Goal: Task Accomplishment & Management: Use online tool/utility

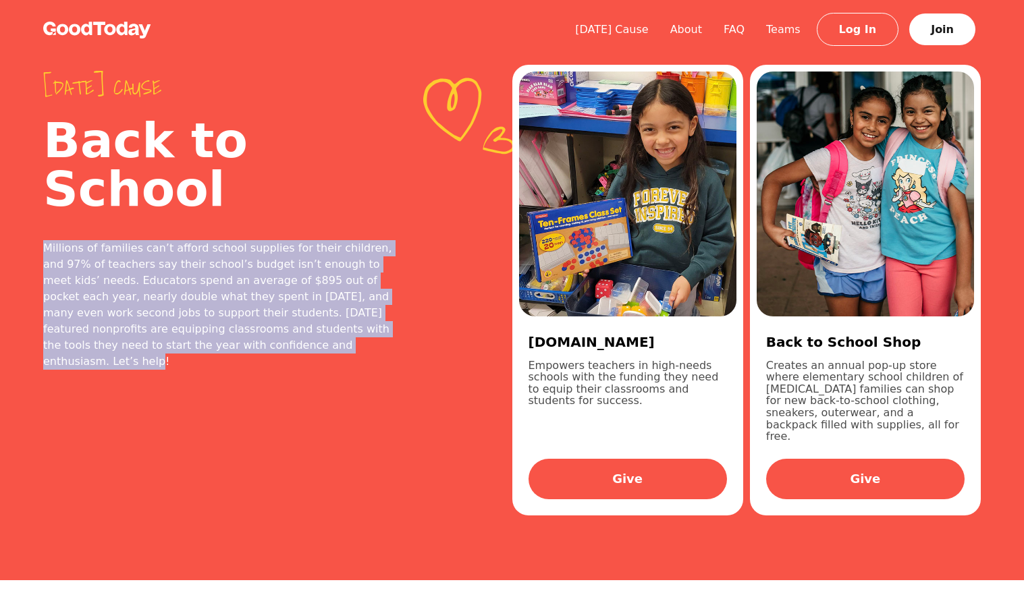
click at [96, 22] on img at bounding box center [97, 30] width 108 height 17
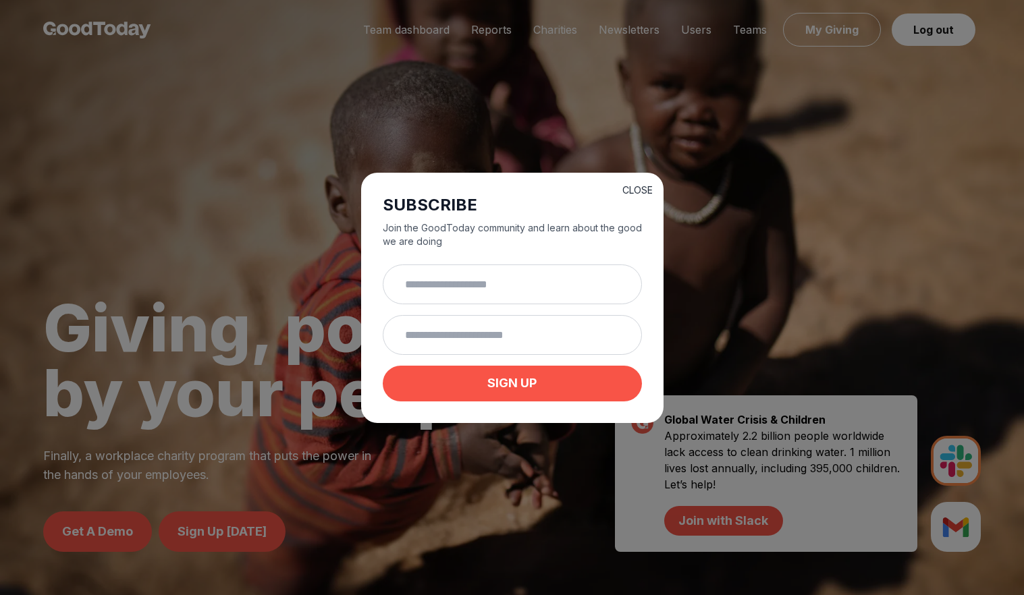
click at [631, 184] on button "CLOSE" at bounding box center [637, 190] width 30 height 13
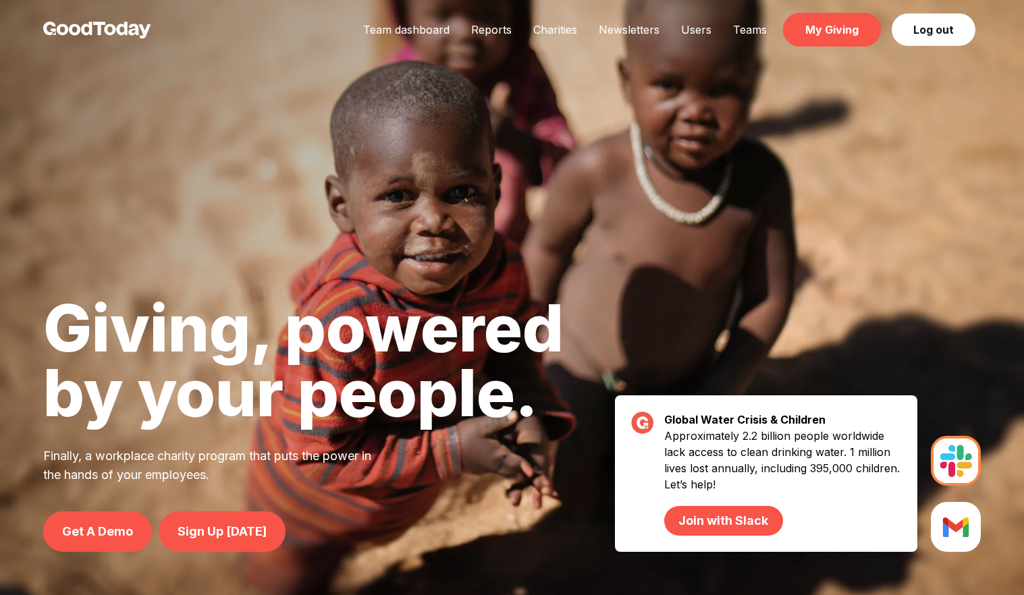
click at [818, 30] on link "My Giving" at bounding box center [832, 30] width 98 height 34
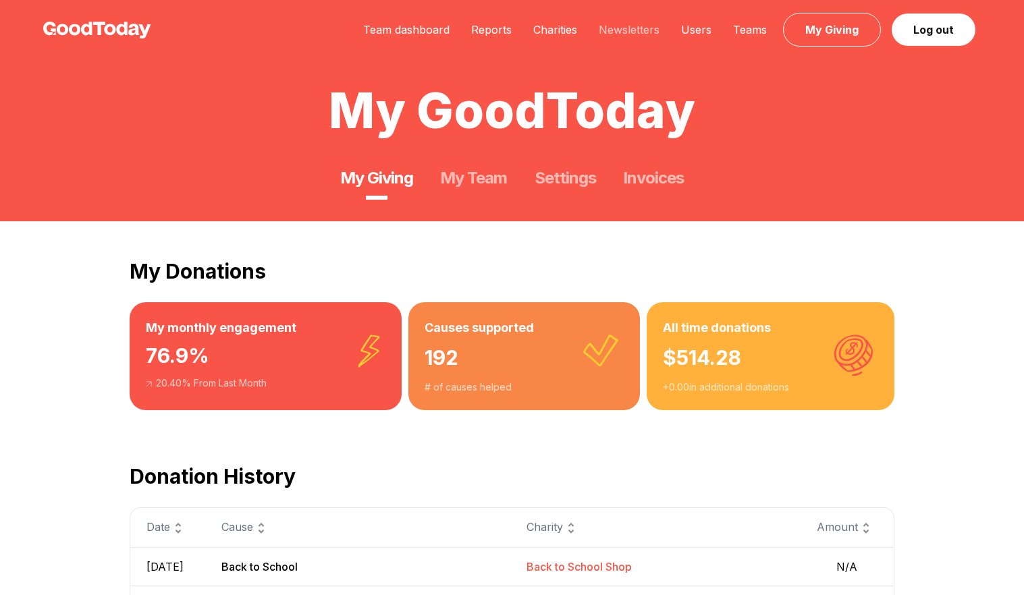
click at [642, 34] on link "Newsletters" at bounding box center [629, 29] width 82 height 13
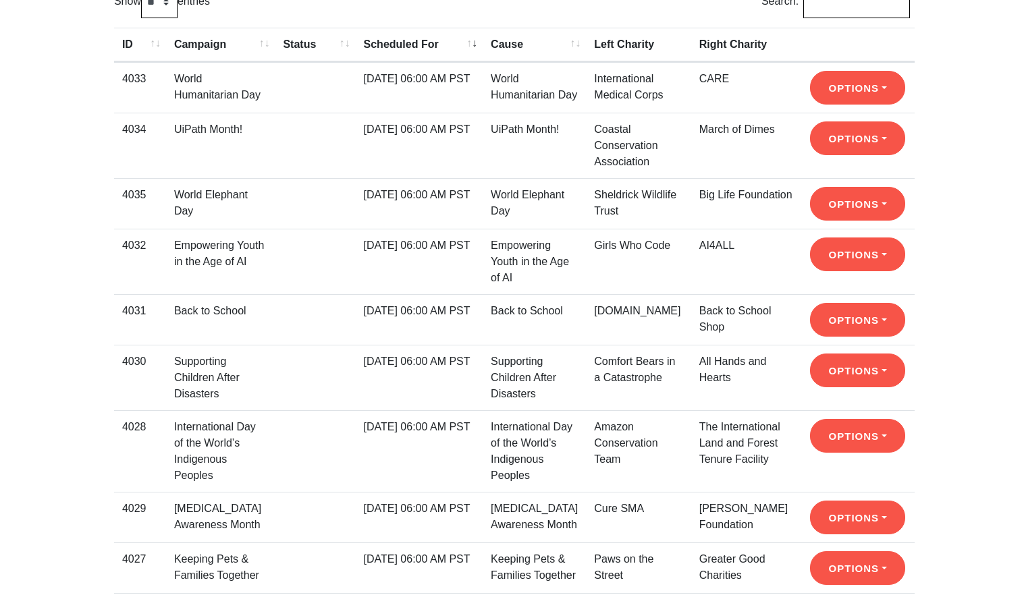
scroll to position [232, 0]
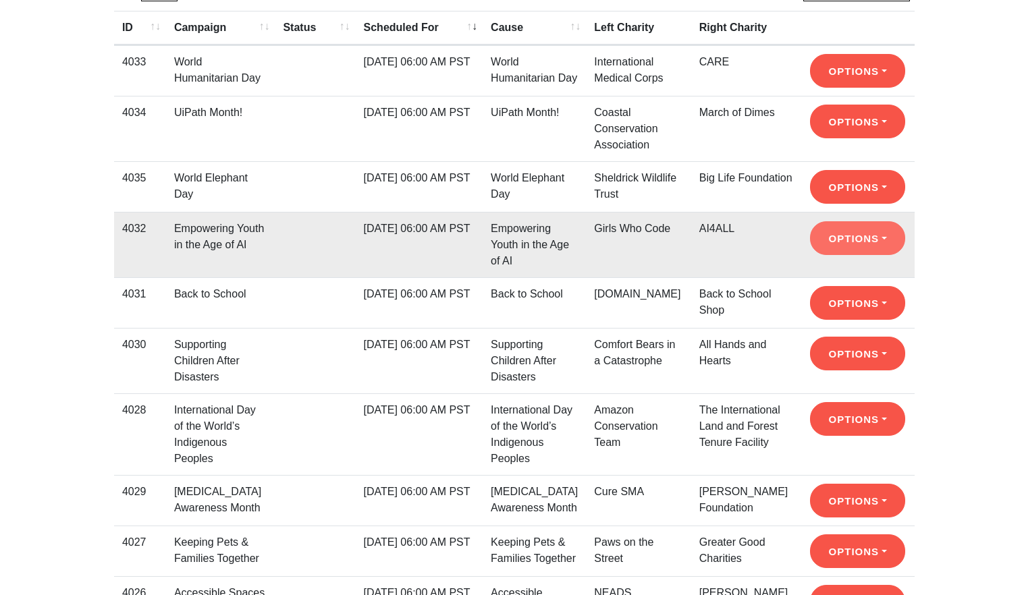
click at [842, 138] on button "Options" at bounding box center [857, 122] width 95 height 34
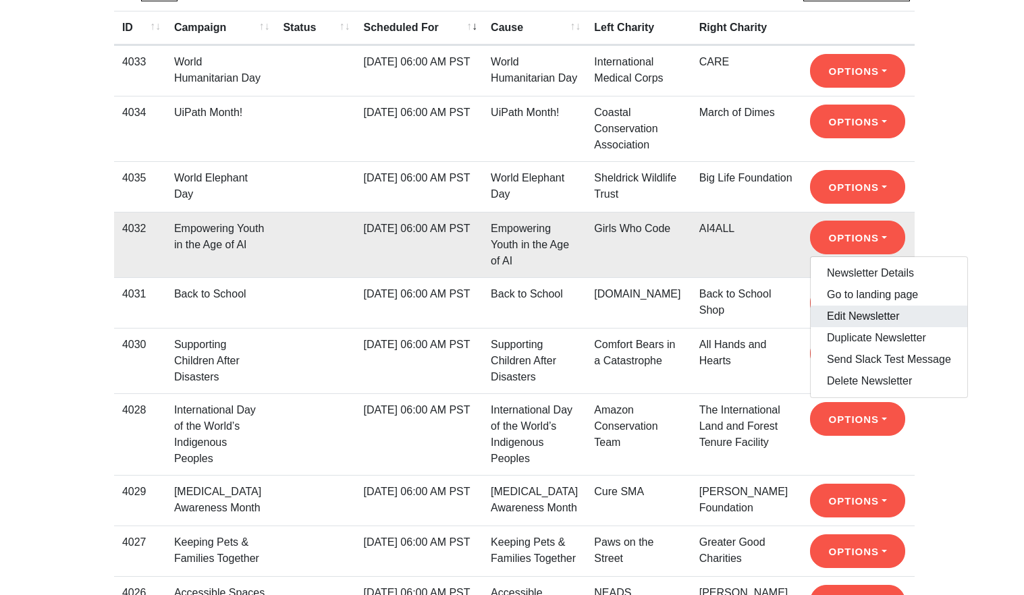
click at [838, 312] on link "Edit Newsletter" at bounding box center [888, 317] width 157 height 22
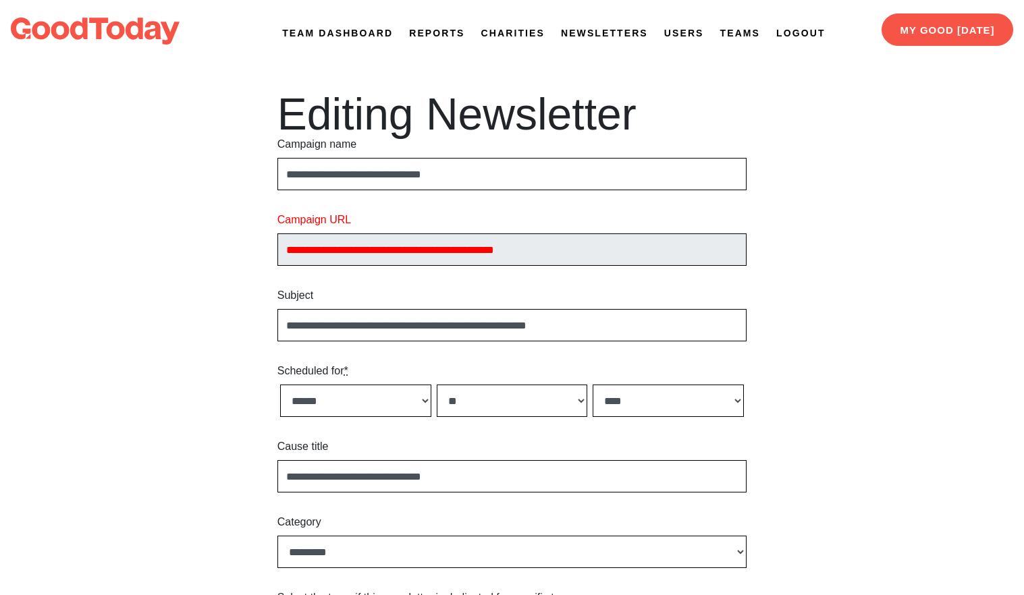
click at [595, 31] on link "Newsletters" at bounding box center [604, 33] width 87 height 14
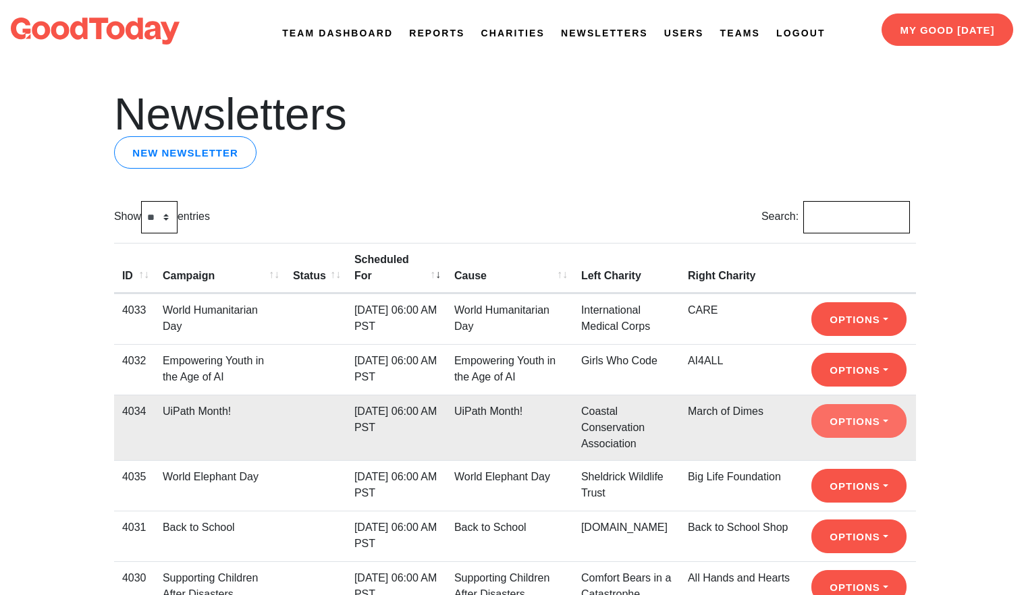
click at [828, 336] on button "Options" at bounding box center [858, 319] width 95 height 34
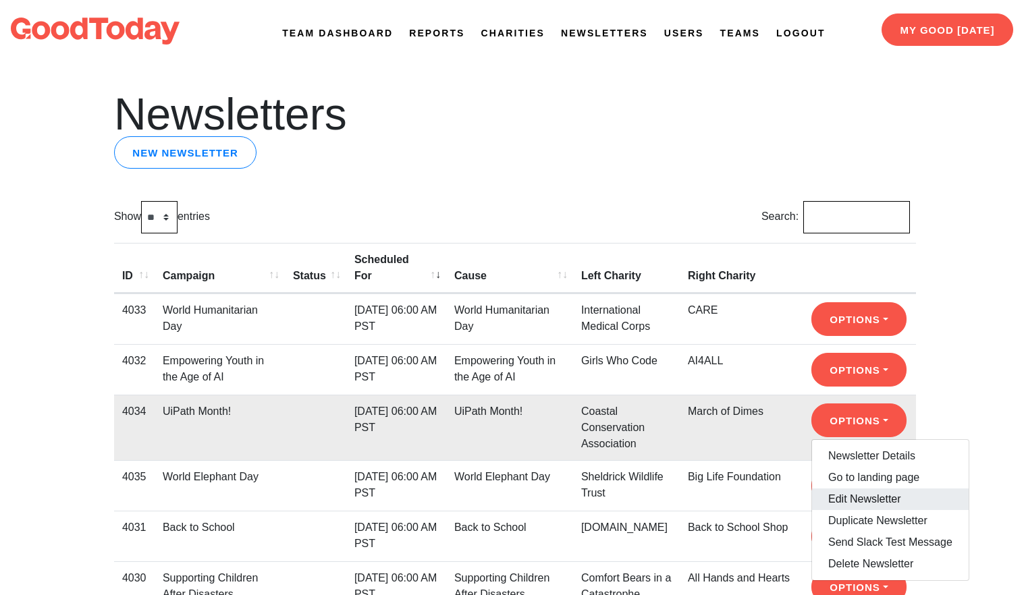
click at [829, 493] on link "Edit Newsletter" at bounding box center [890, 500] width 157 height 22
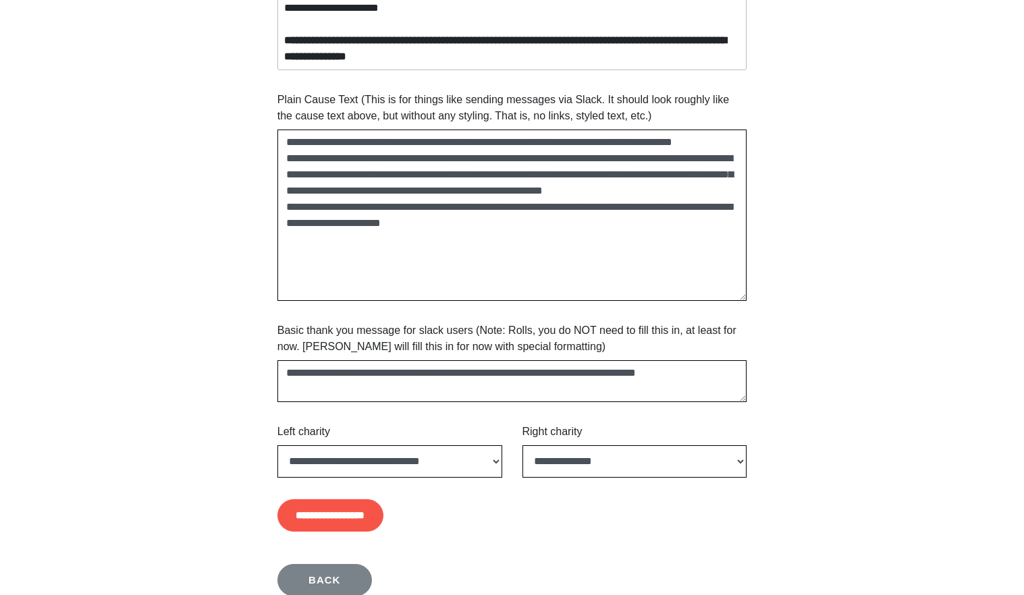
scroll to position [1052, 0]
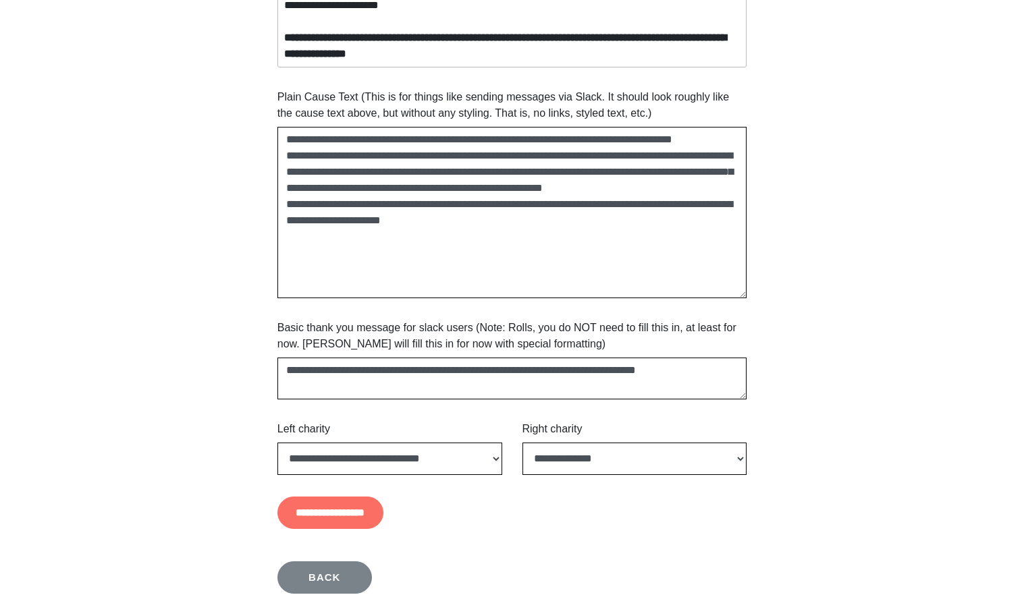
click at [352, 520] on input "**********" at bounding box center [330, 513] width 106 height 32
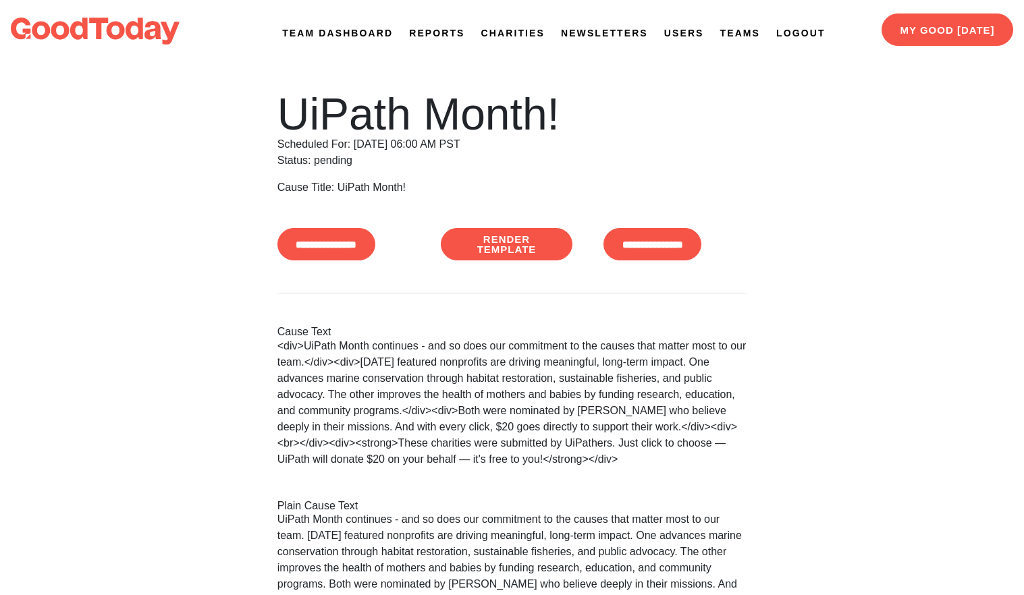
click at [626, 34] on link "Newsletters" at bounding box center [604, 33] width 87 height 14
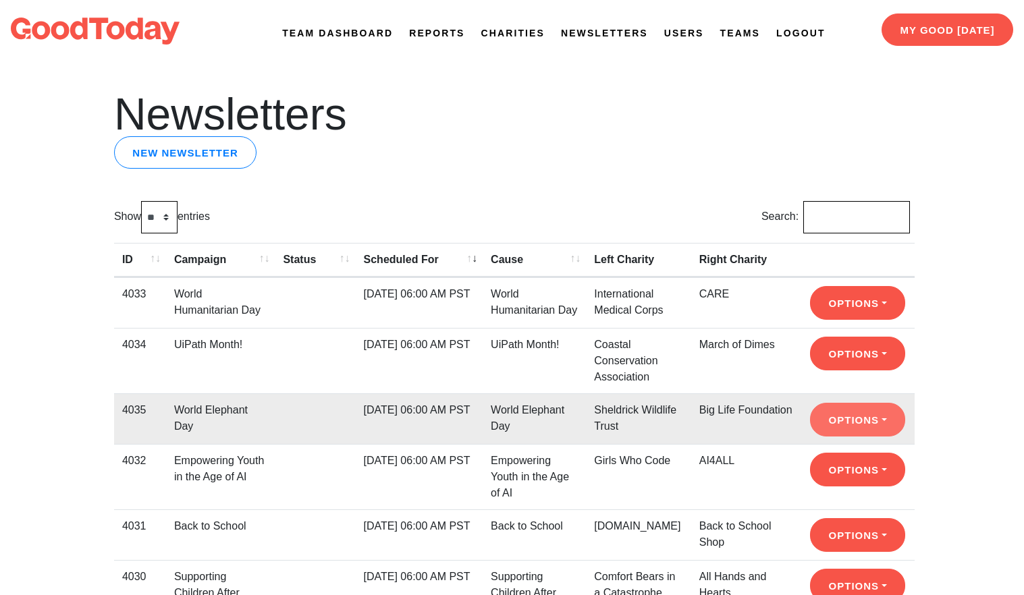
click at [839, 320] on button "Options" at bounding box center [857, 303] width 95 height 34
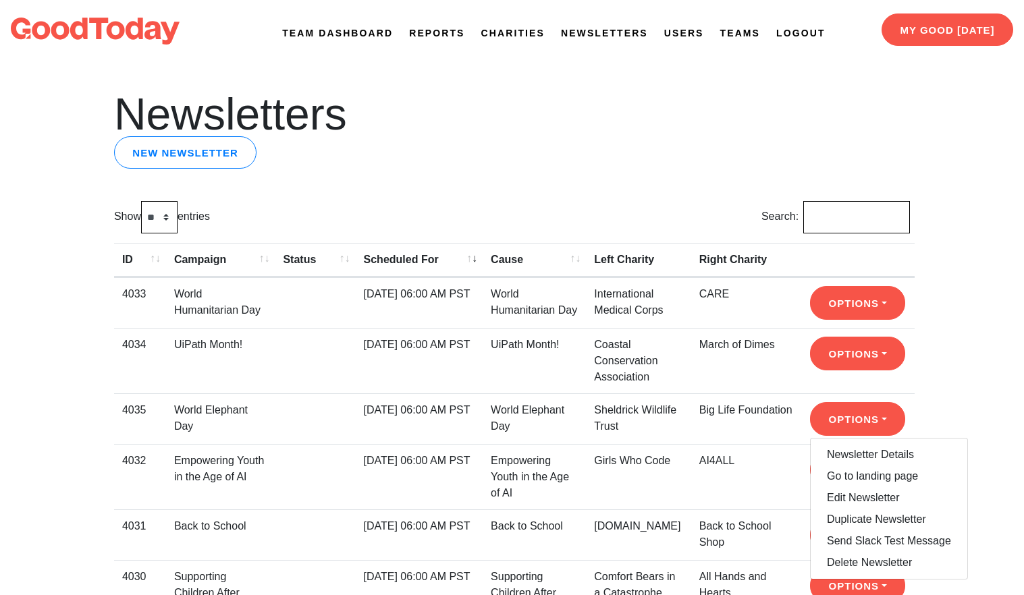
click at [964, 372] on div "Newsletters New newsletter Show ** ** ** *** entries Search: ID Campaign Status…" at bounding box center [511, 492] width 979 height 800
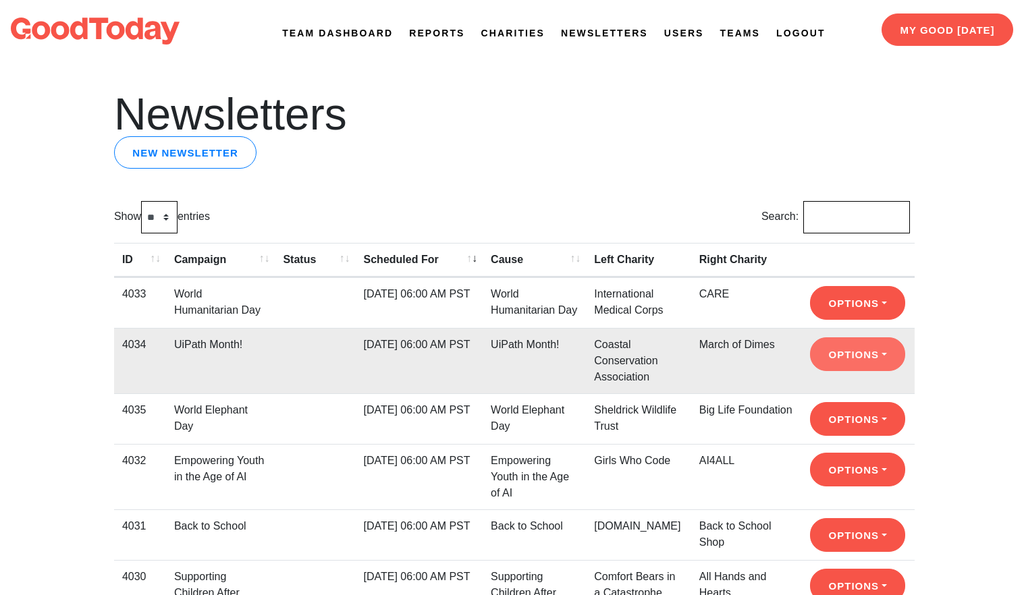
click at [870, 371] on button "Options" at bounding box center [857, 354] width 95 height 34
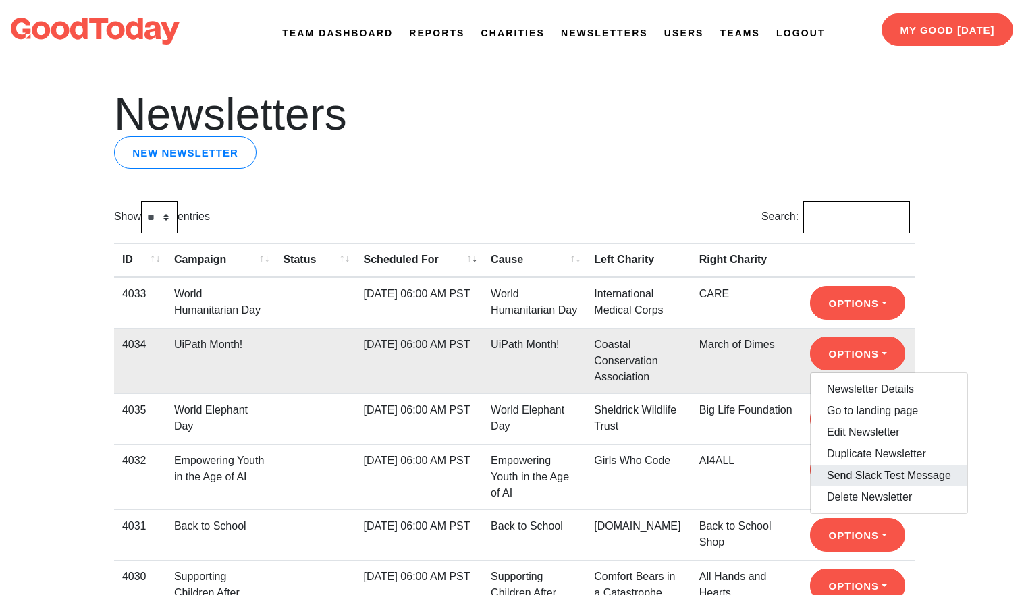
click at [853, 485] on link "Send Slack Test Message" at bounding box center [888, 476] width 157 height 22
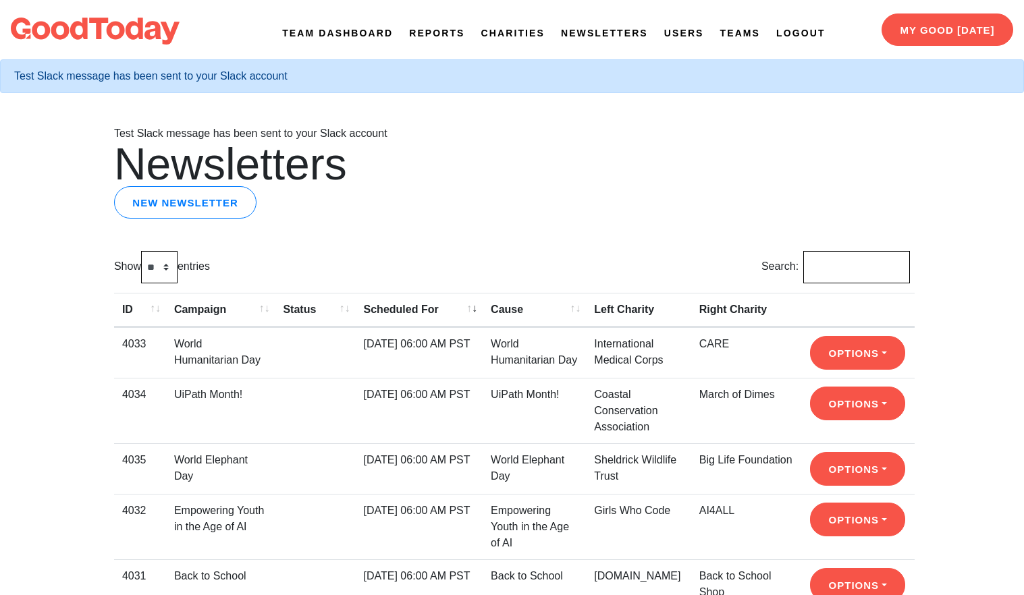
click at [607, 32] on link "Newsletters" at bounding box center [604, 33] width 87 height 14
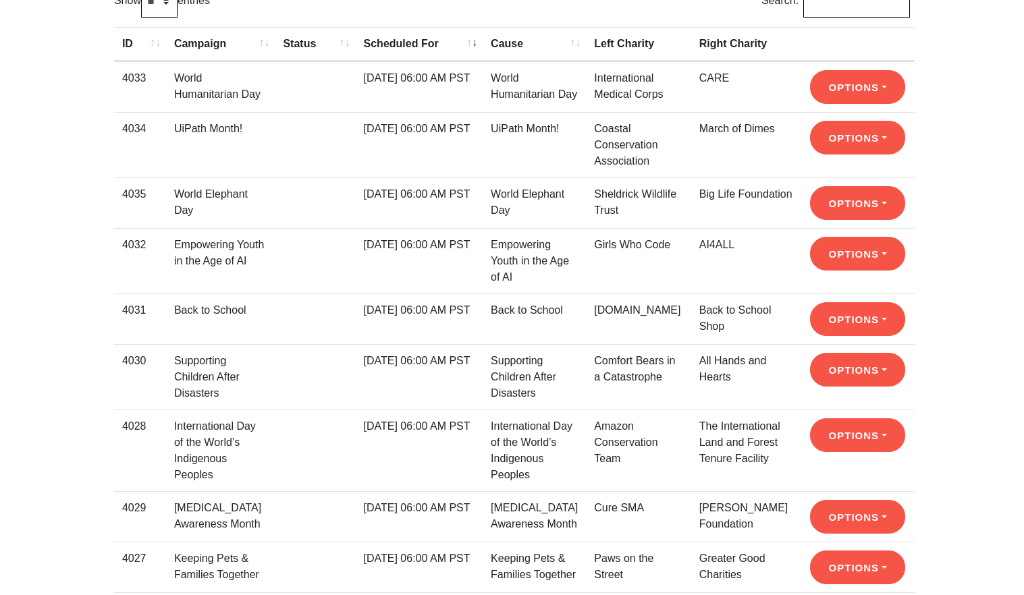
scroll to position [235, 0]
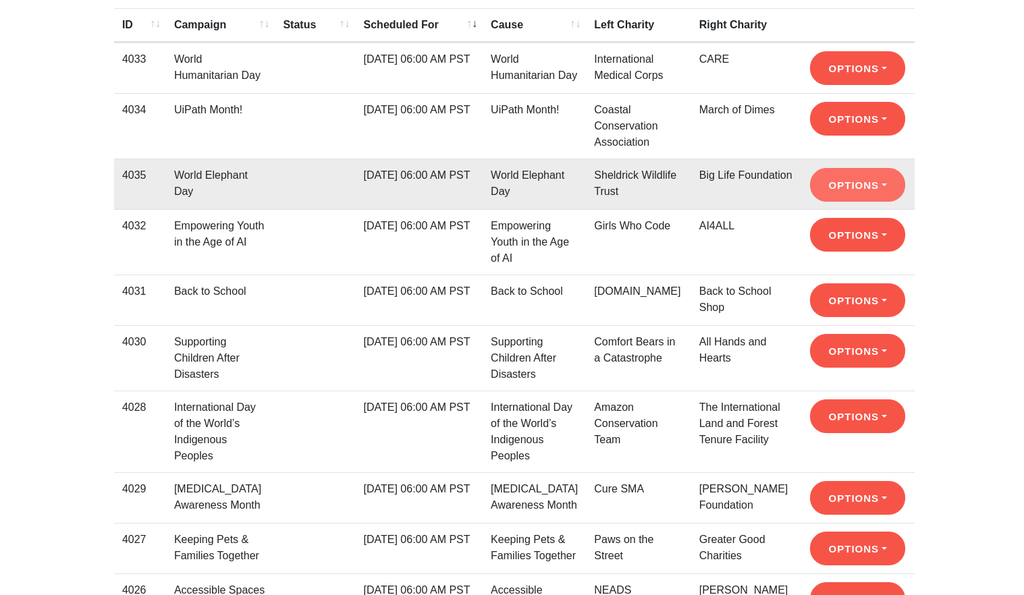
click at [846, 85] on button "Options" at bounding box center [857, 68] width 95 height 34
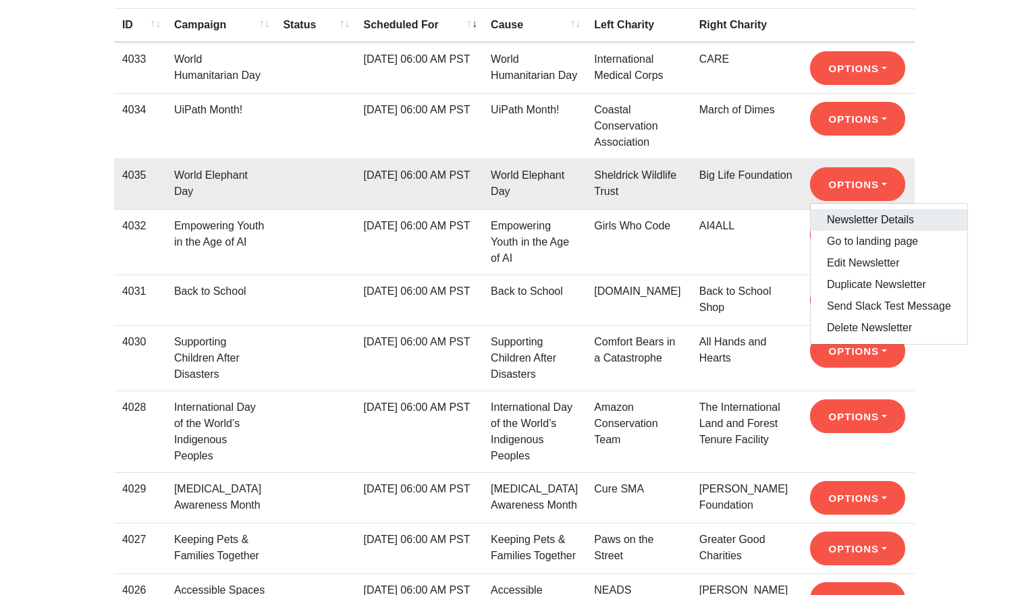
click at [846, 221] on link "Newsletter Details" at bounding box center [888, 220] width 157 height 22
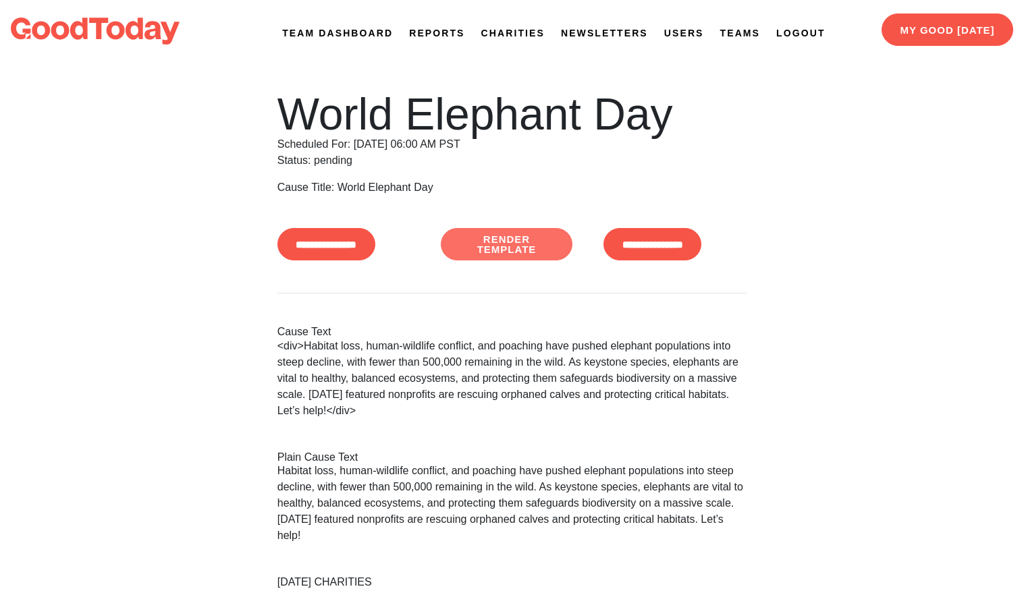
click at [509, 246] on link "Render Template" at bounding box center [507, 244] width 132 height 32
click at [592, 34] on link "Newsletters" at bounding box center [604, 33] width 87 height 14
